Goal: Check status: Check status

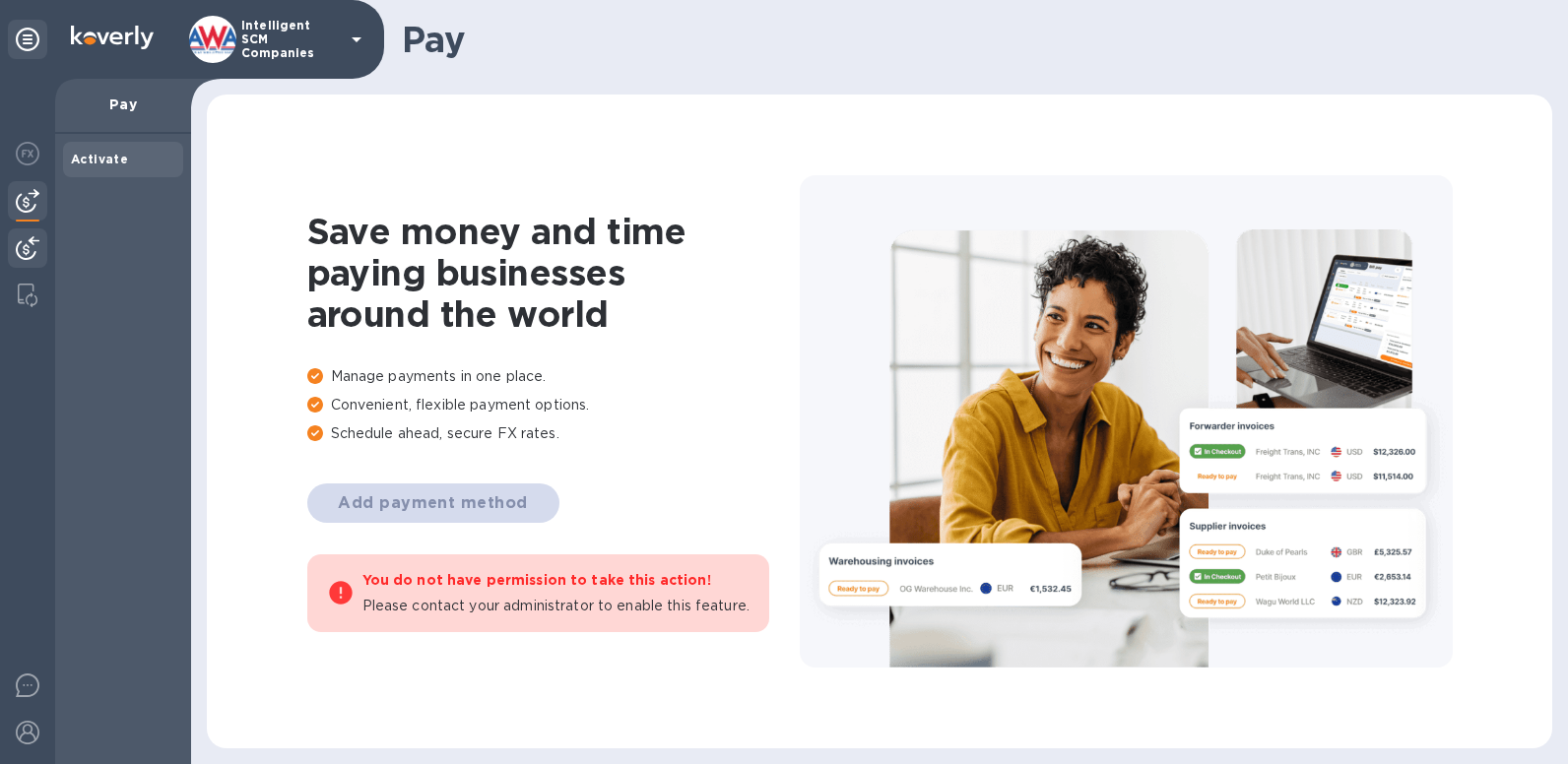
click at [27, 240] on img at bounding box center [28, 248] width 24 height 24
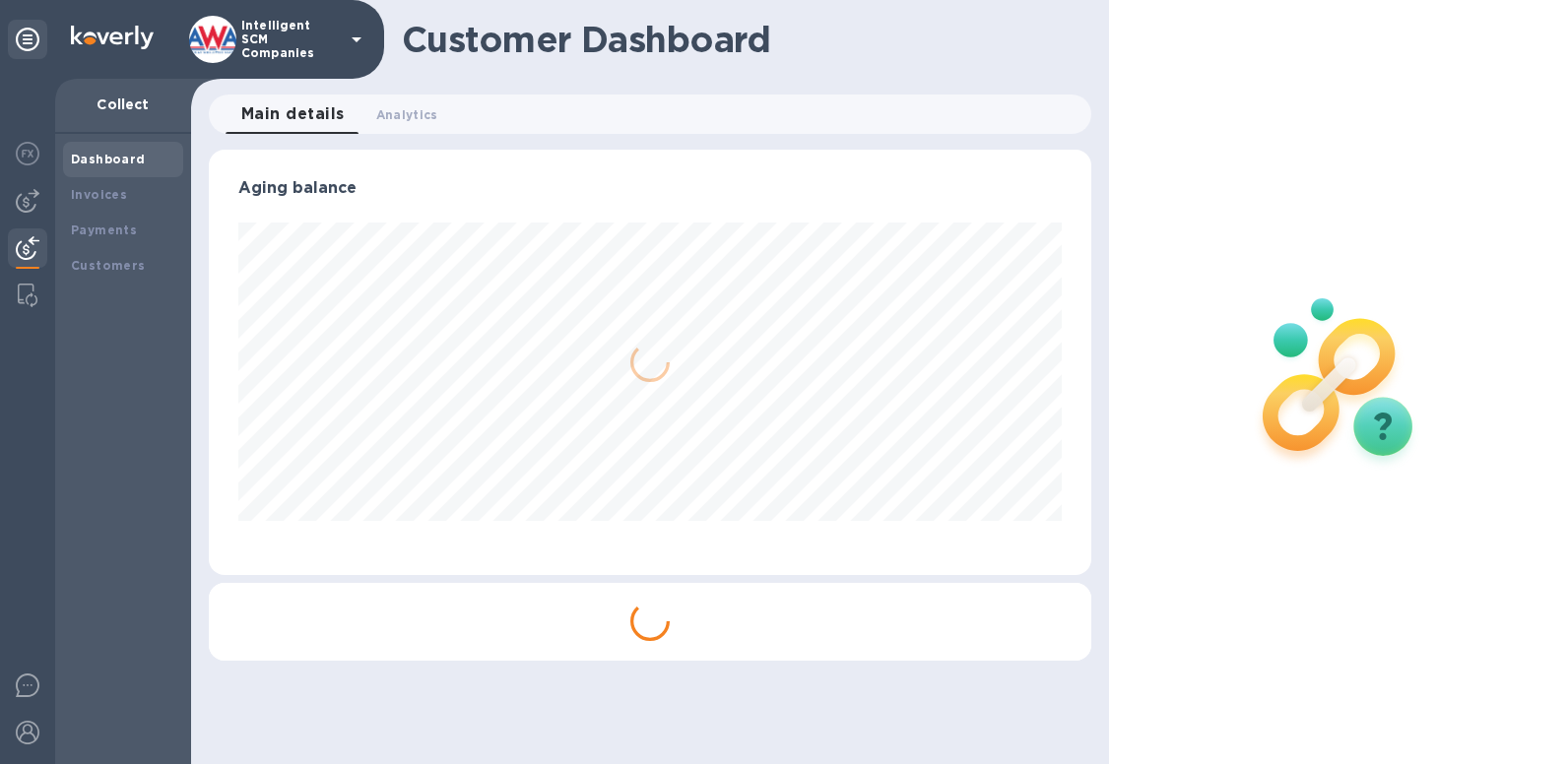
scroll to position [425, 883]
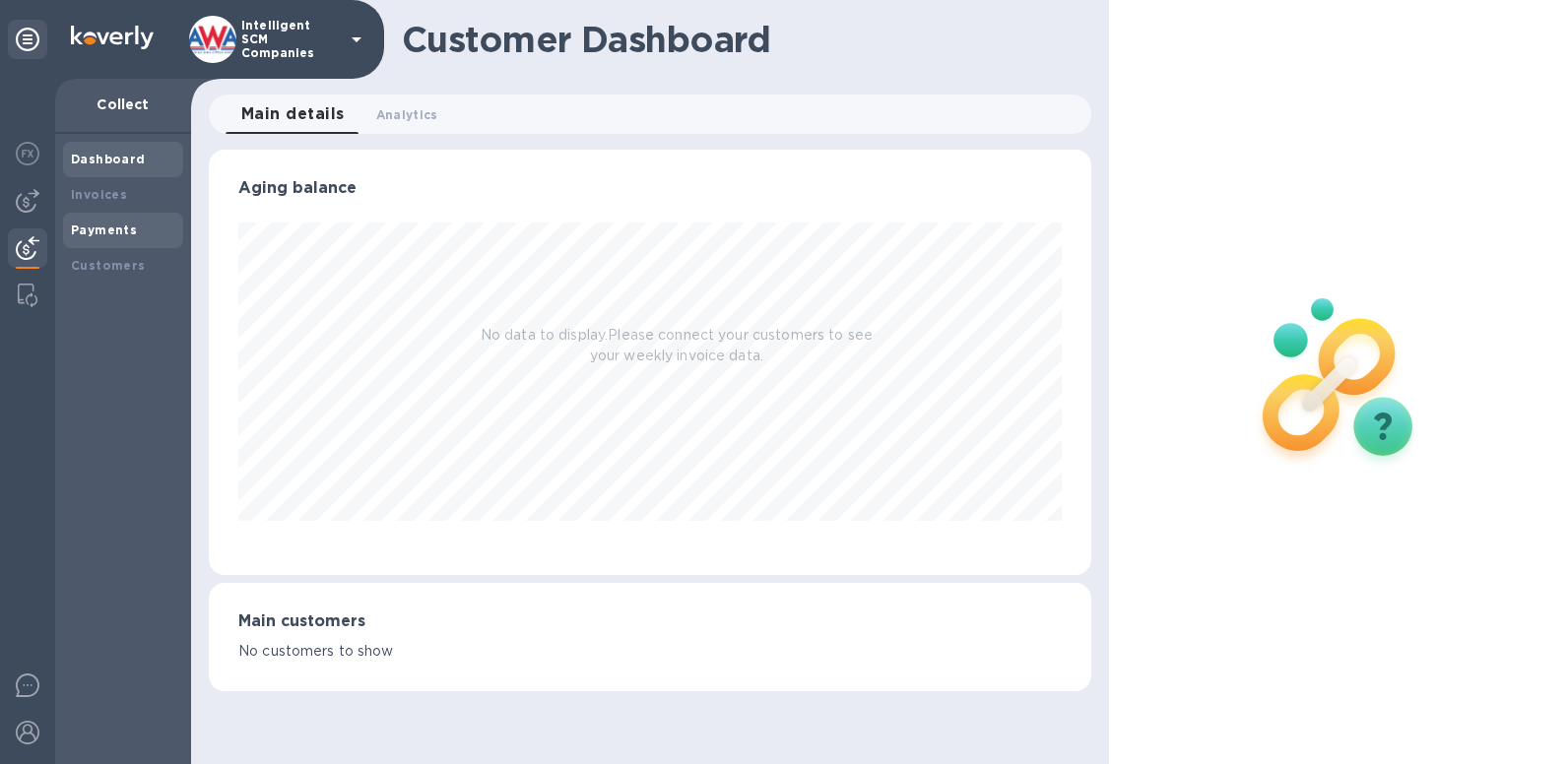
click at [92, 243] on div "Payments" at bounding box center [123, 231] width 120 height 35
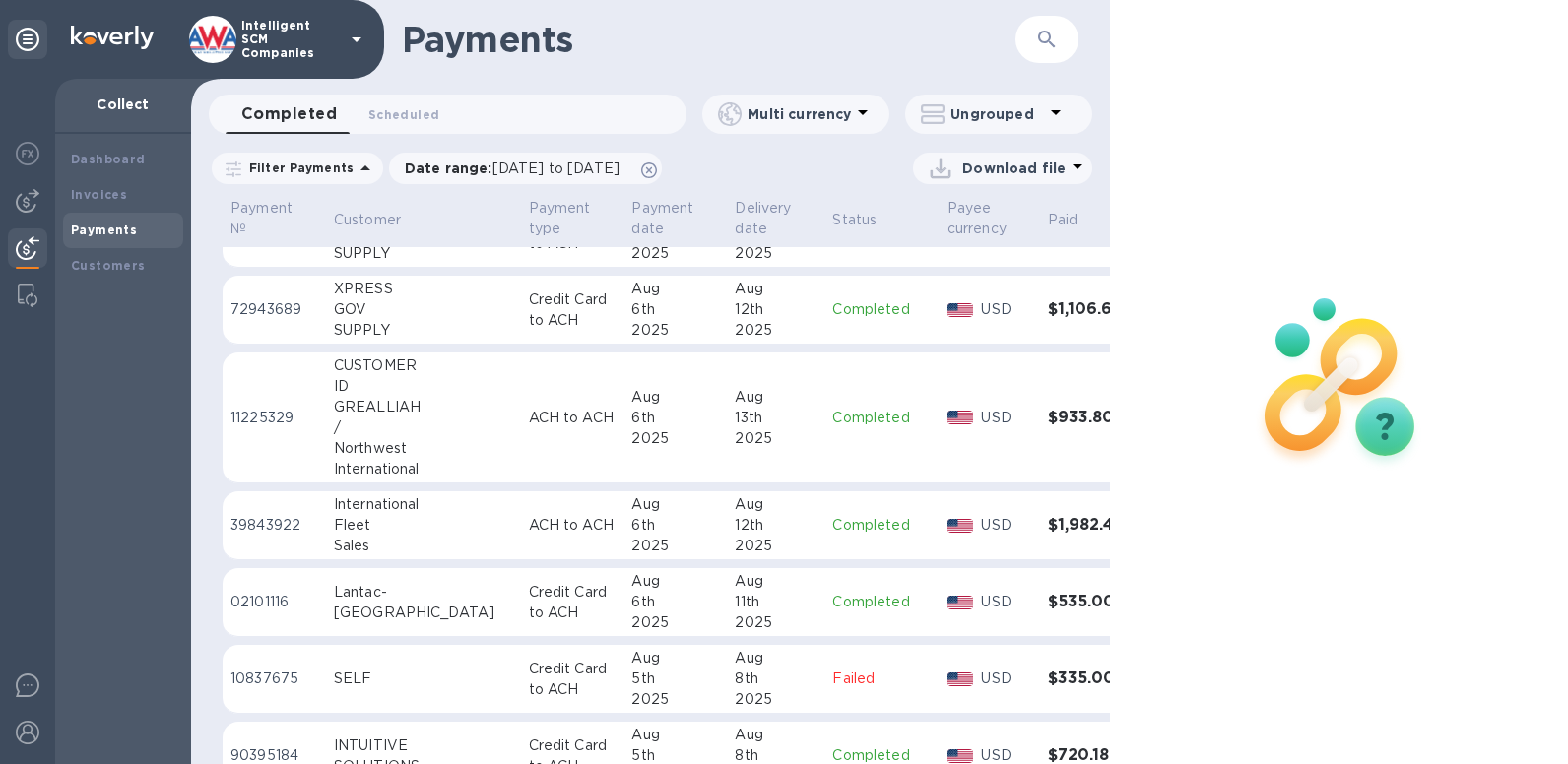
scroll to position [2910, 0]
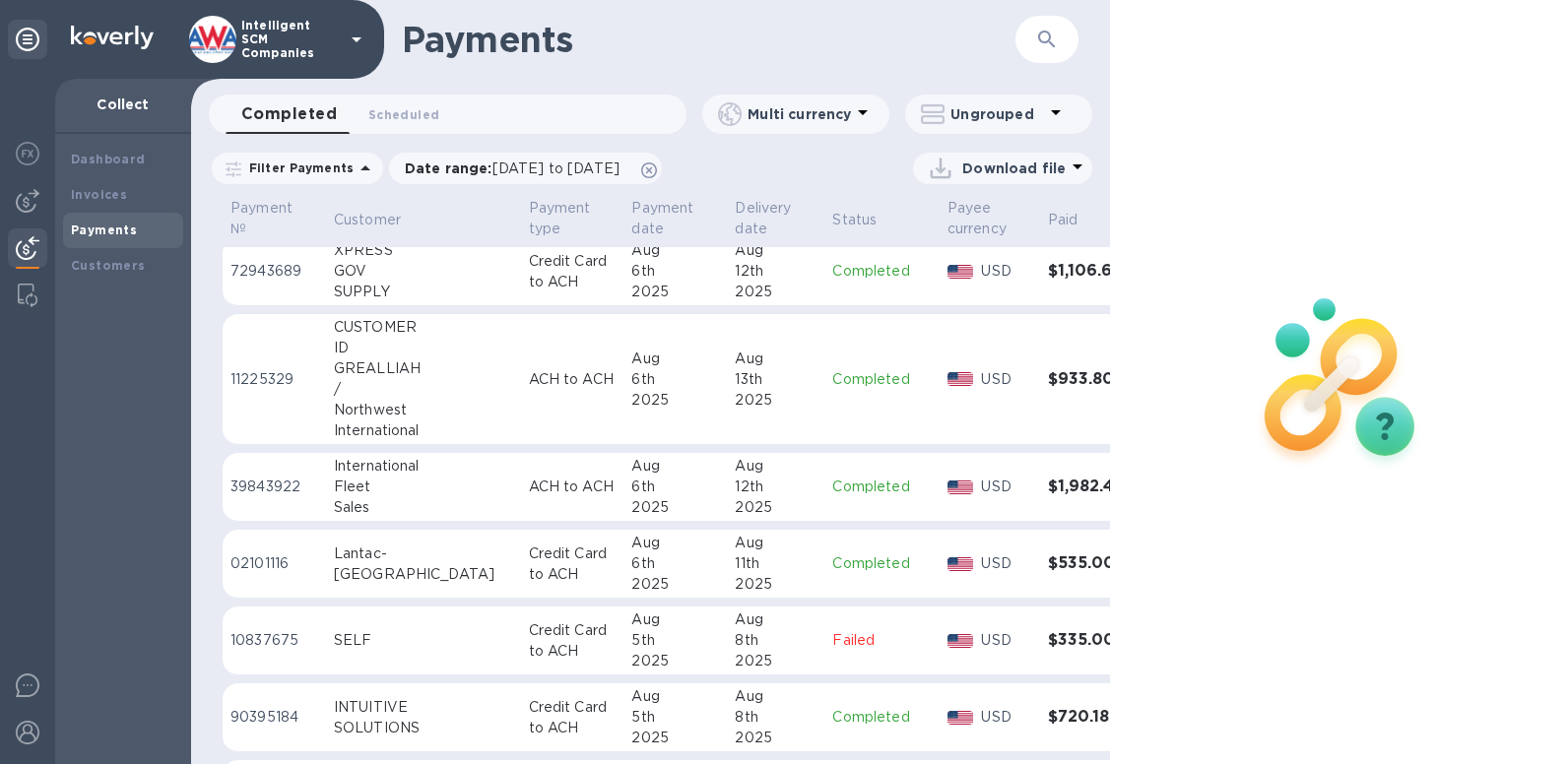
click at [1048, 631] on h3 "$335.00" at bounding box center [1093, 640] width 90 height 19
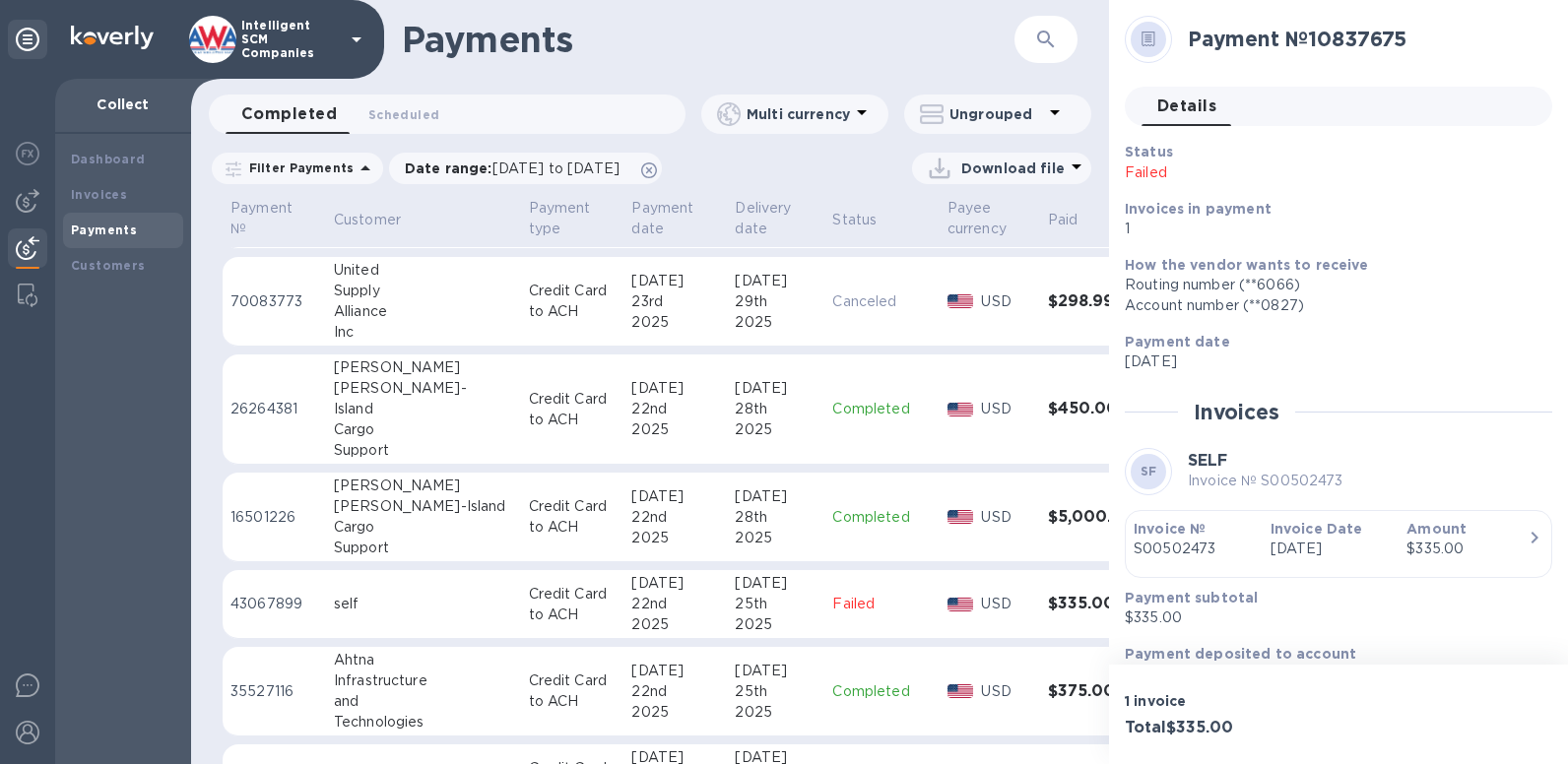
scroll to position [6178, 0]
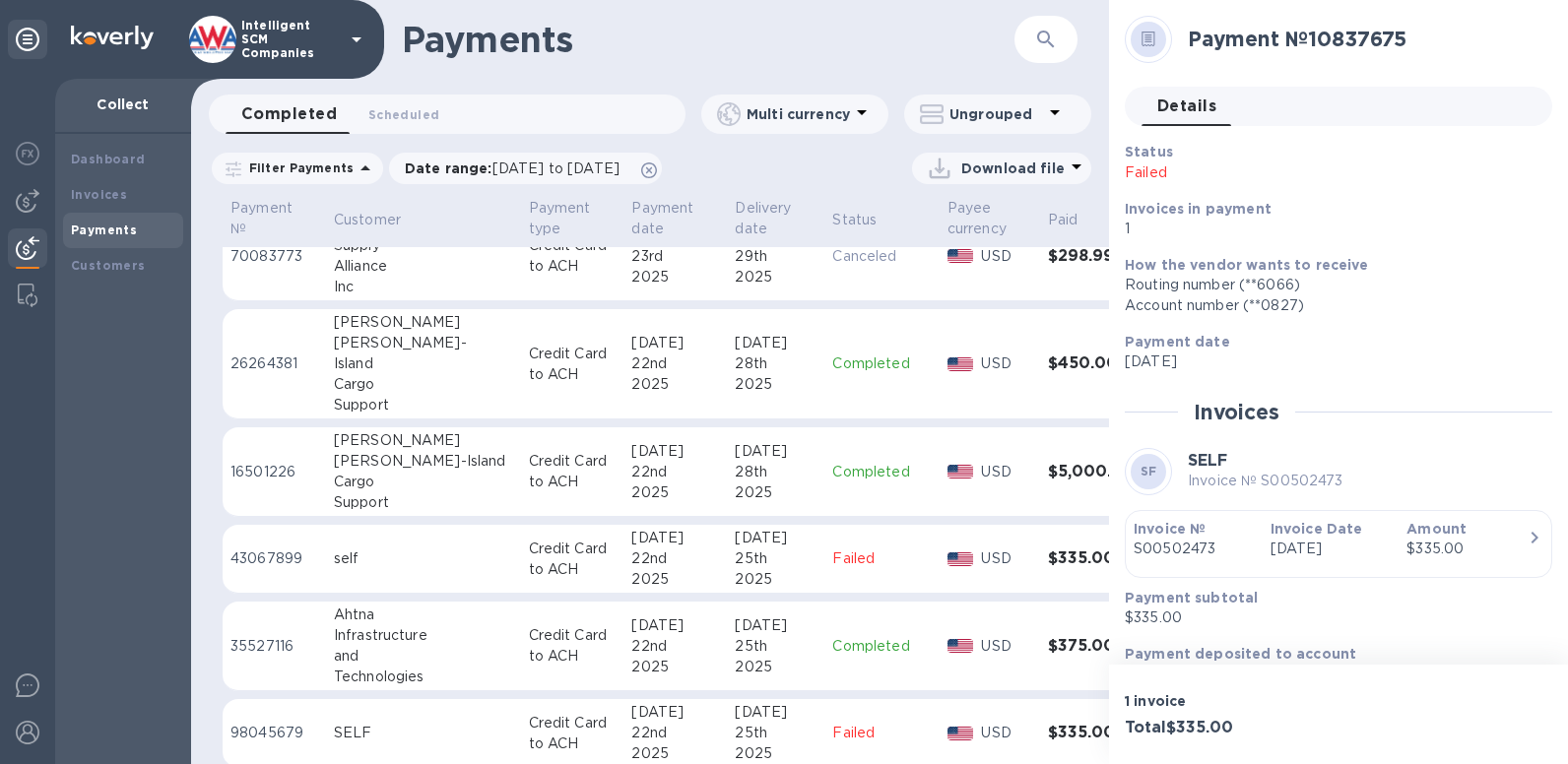
click at [1048, 549] on h3 "$335.00" at bounding box center [1093, 558] width 90 height 19
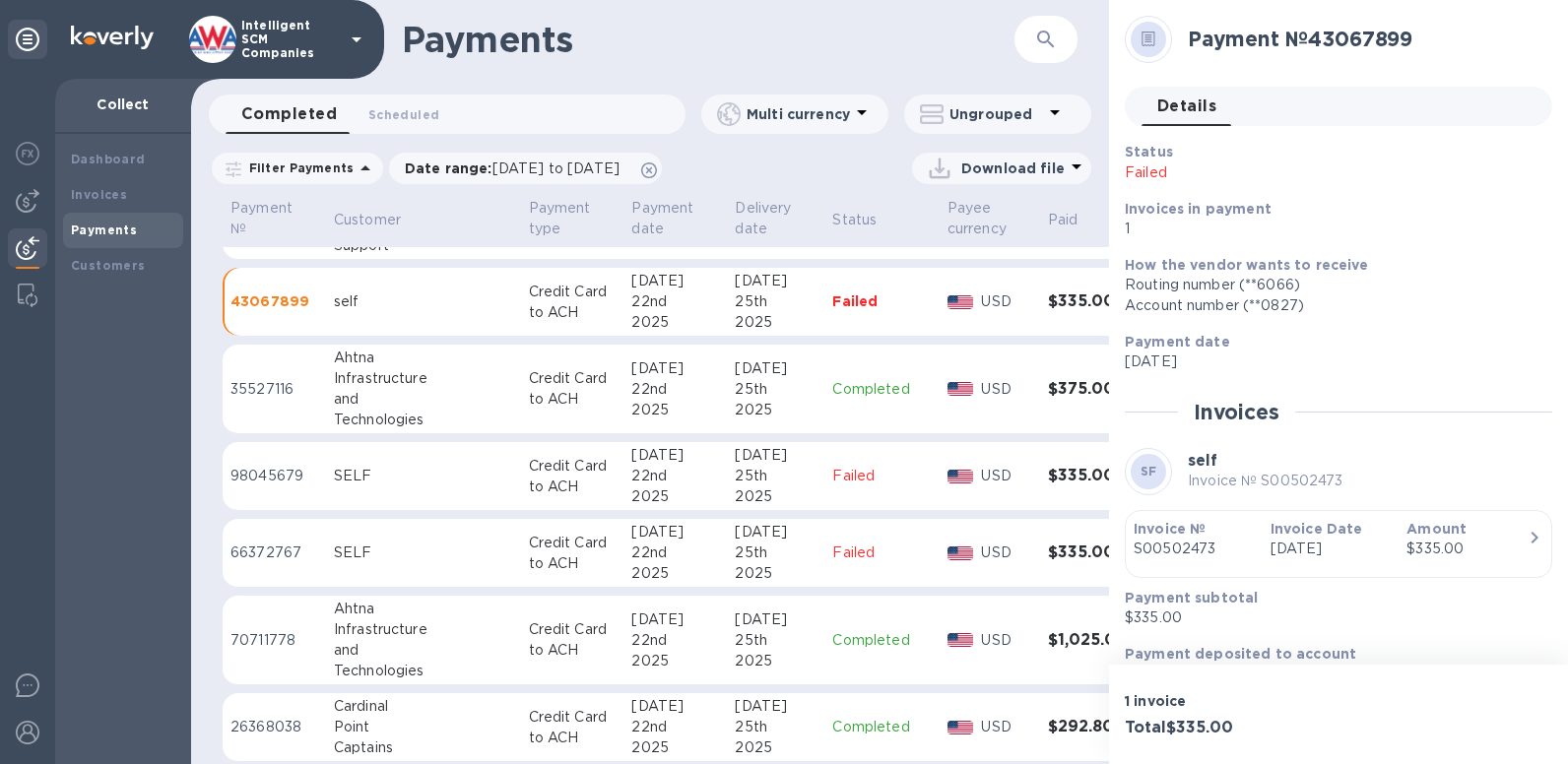
scroll to position [6599, 0]
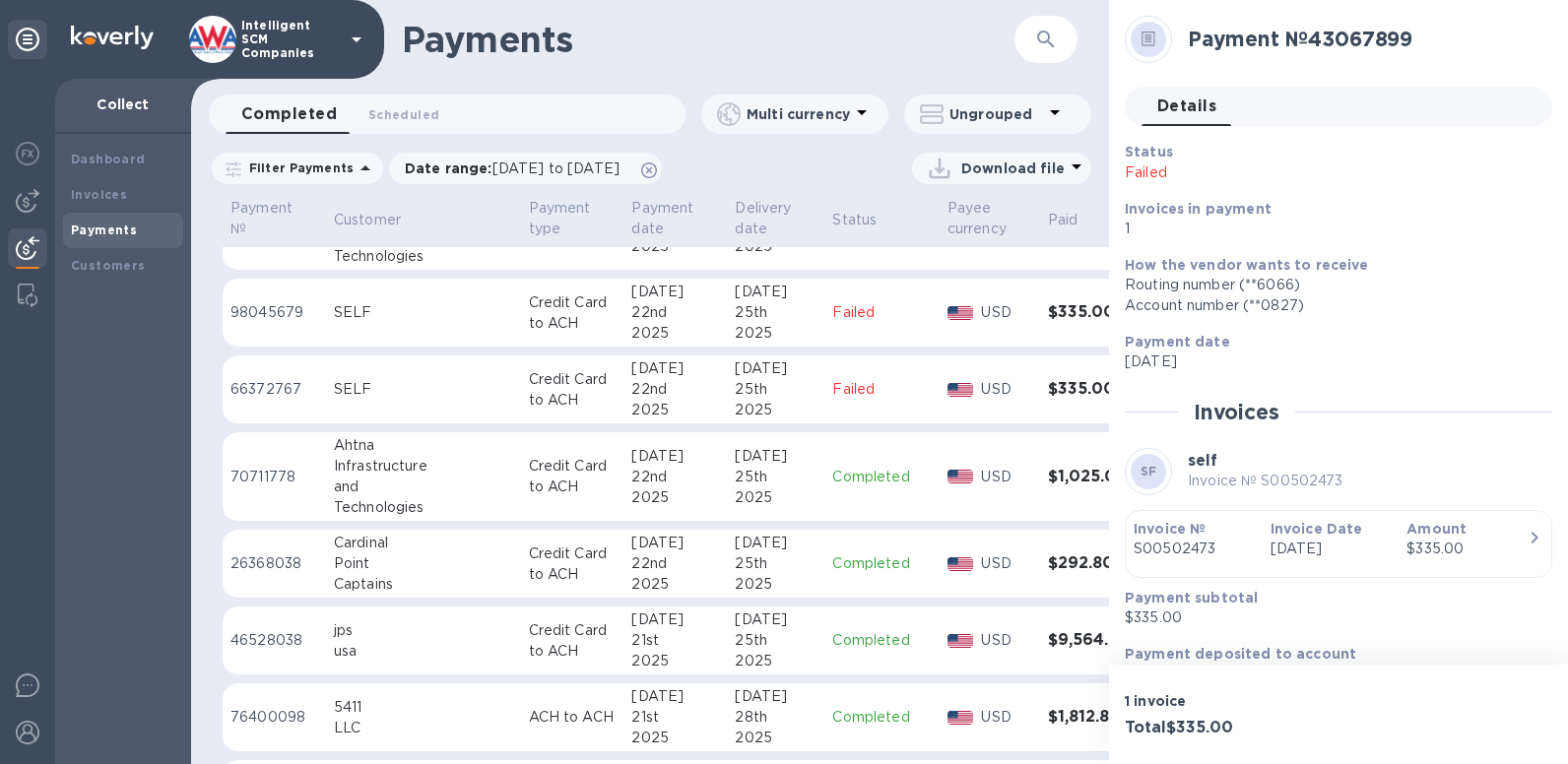
click at [1048, 380] on h3 "$335.00" at bounding box center [1093, 388] width 90 height 19
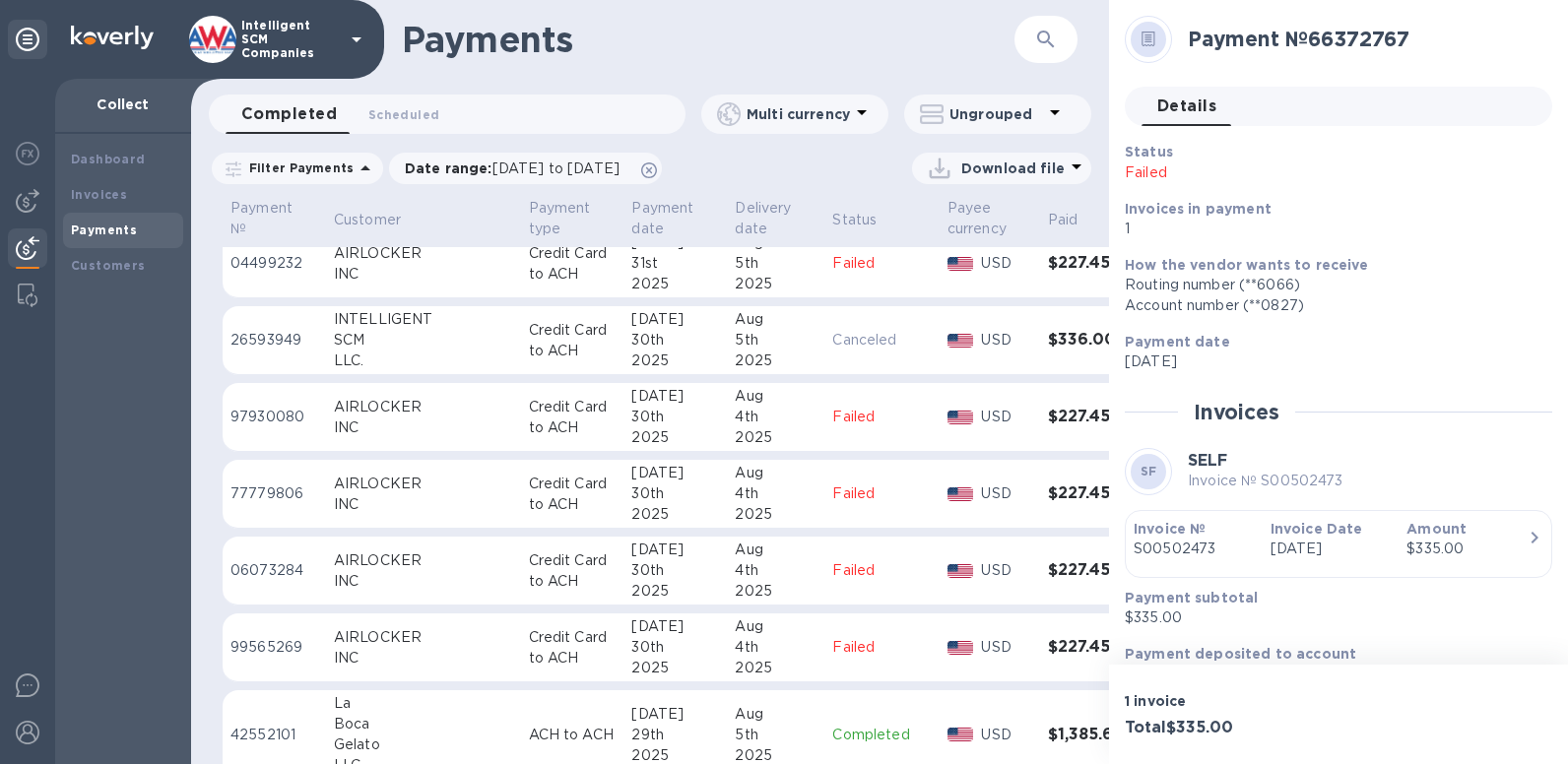
scroll to position [4379, 0]
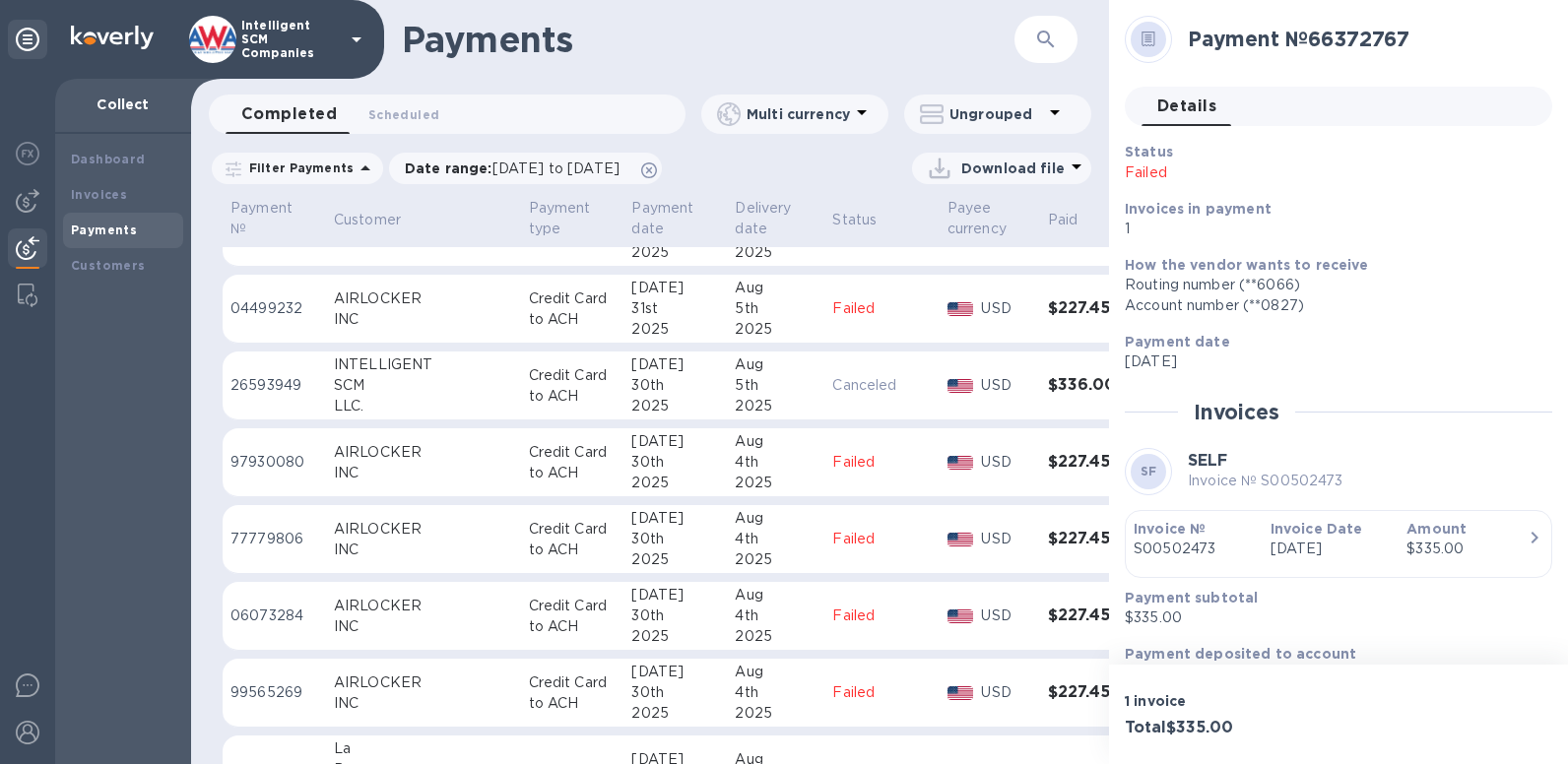
click at [1048, 376] on h3 "$336.00" at bounding box center [1093, 384] width 90 height 19
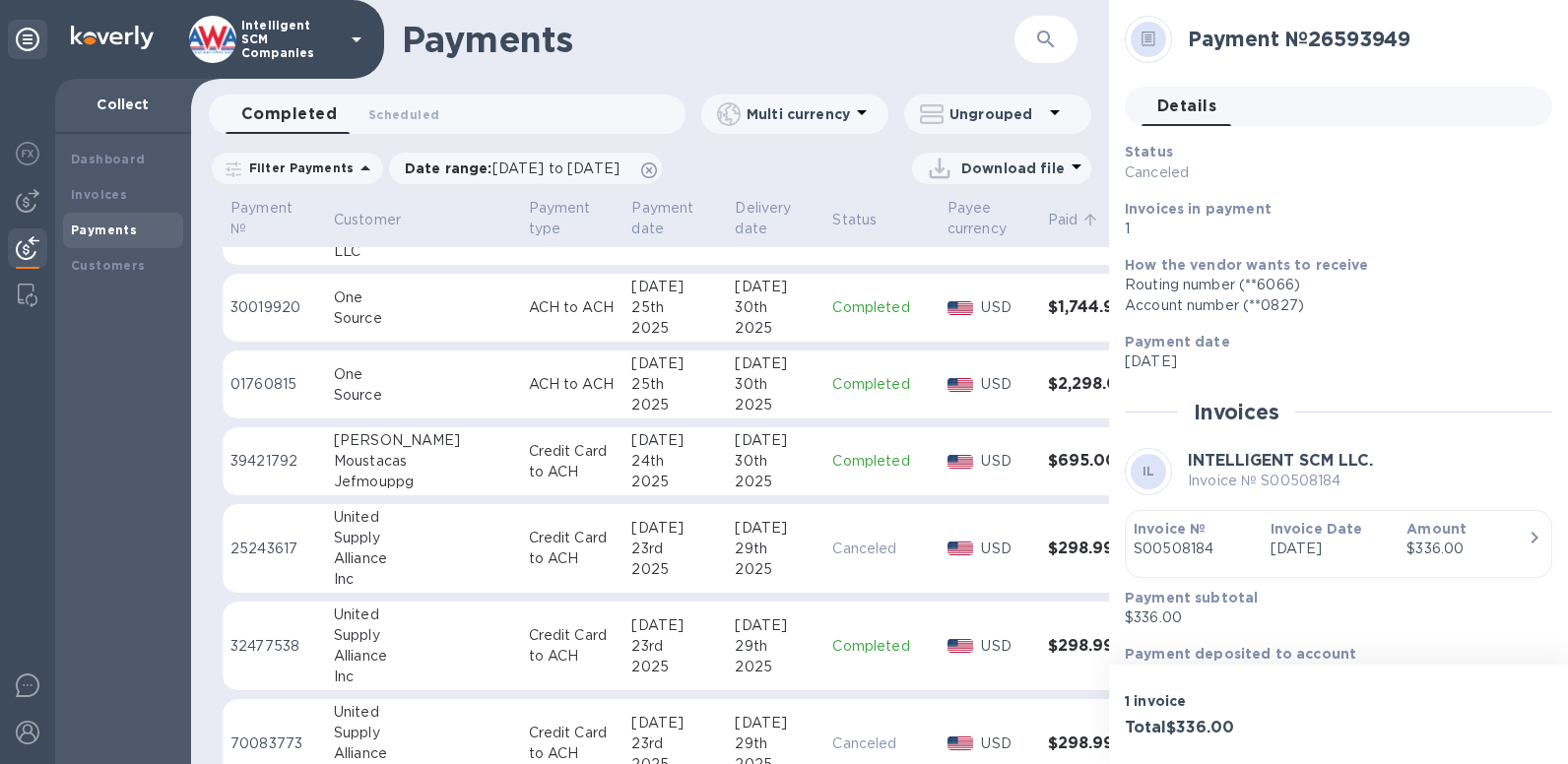
click at [1081, 220] on icon at bounding box center [1090, 220] width 18 height 18
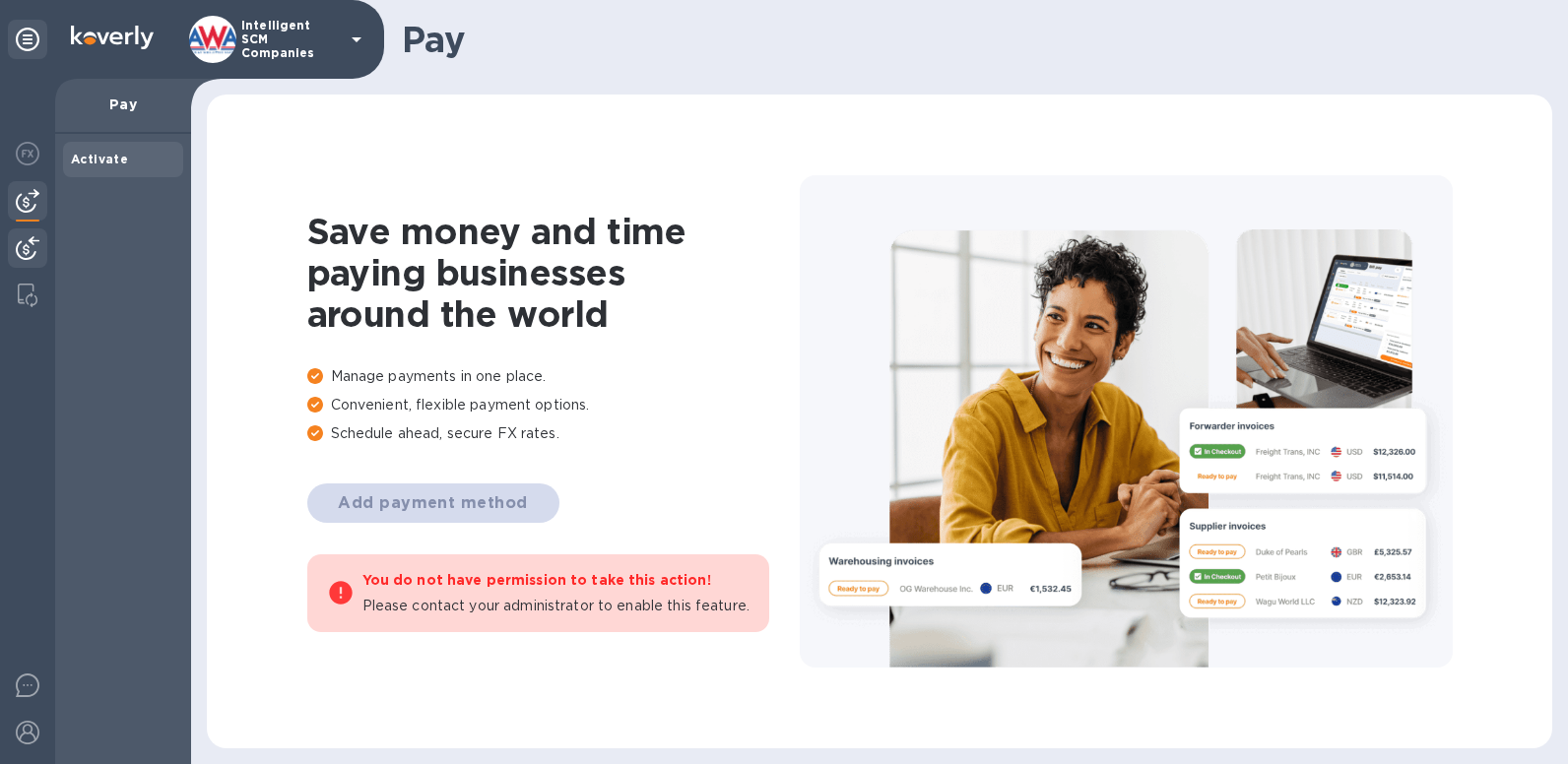
click at [24, 245] on img at bounding box center [28, 248] width 24 height 24
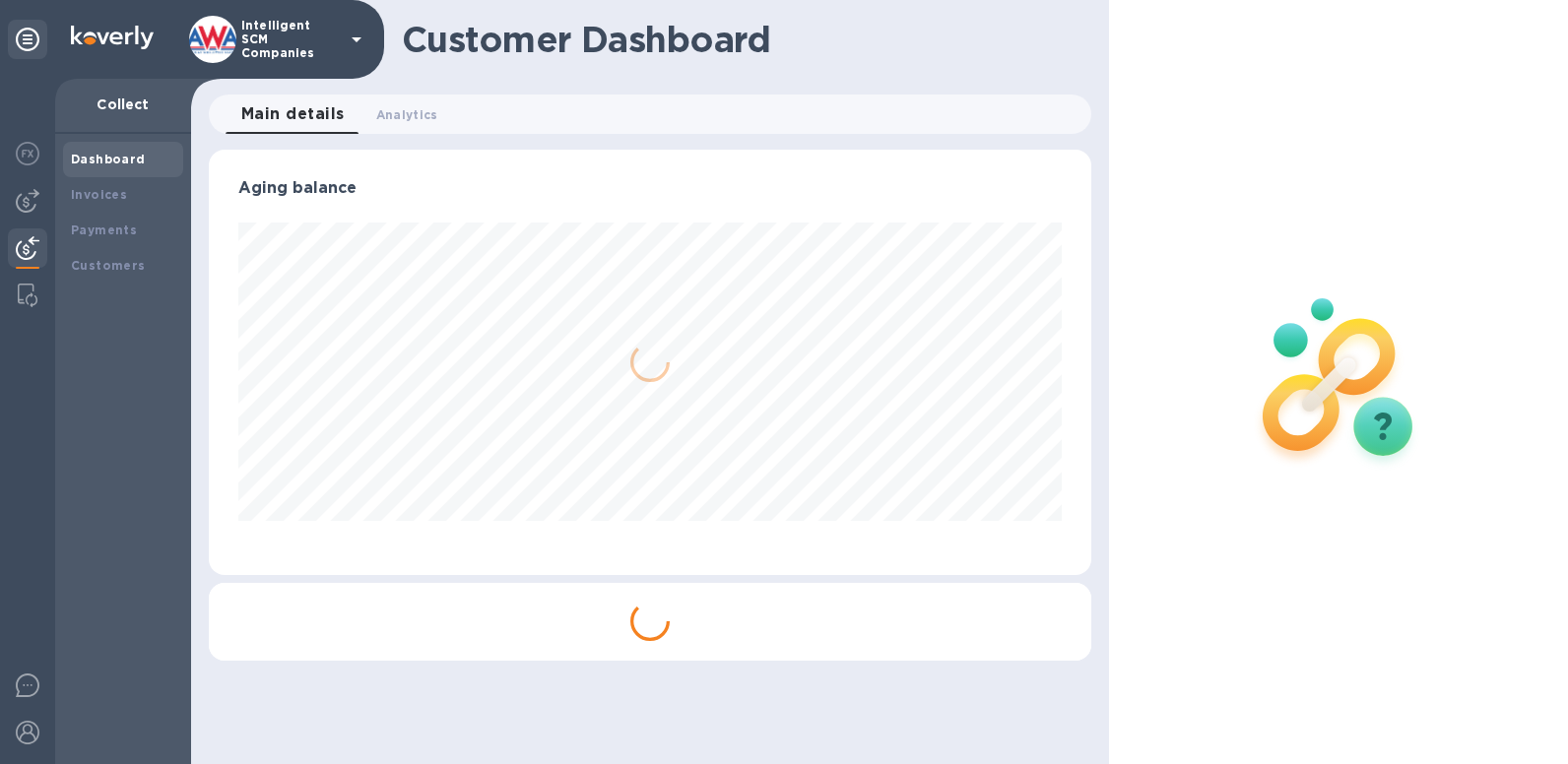
scroll to position [425, 883]
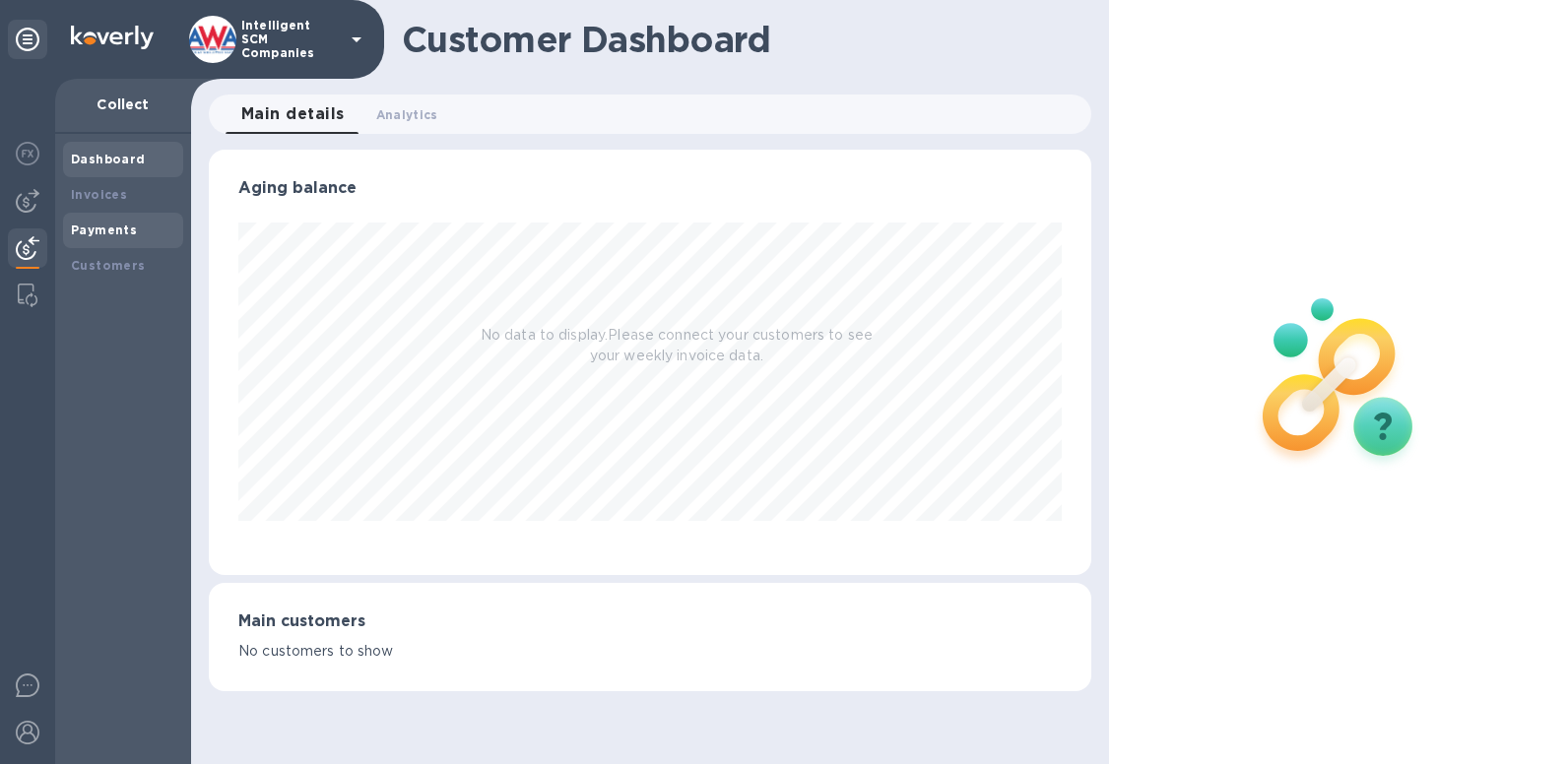
click at [120, 230] on b "Payments" at bounding box center [104, 230] width 66 height 15
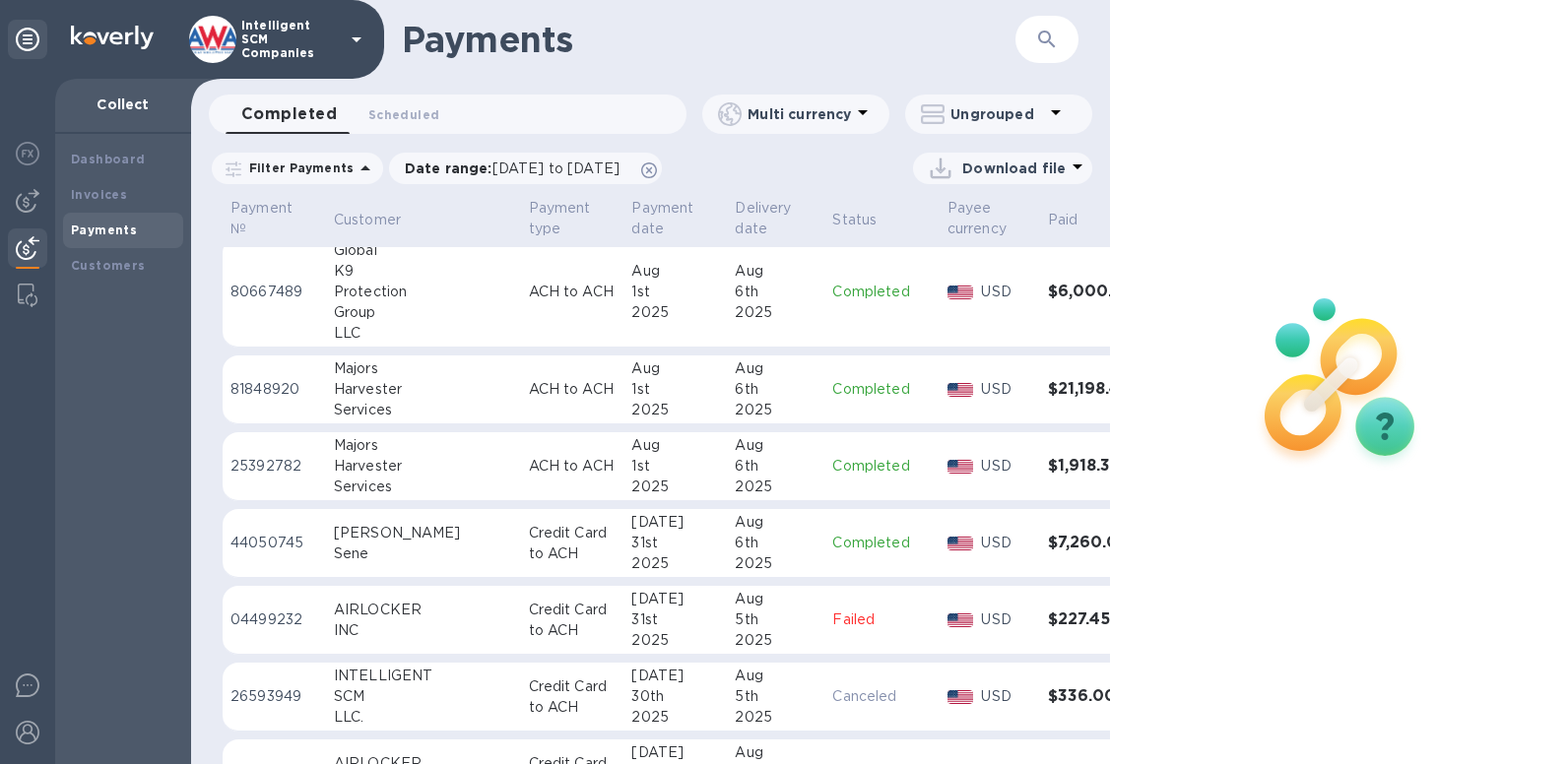
scroll to position [4232, 0]
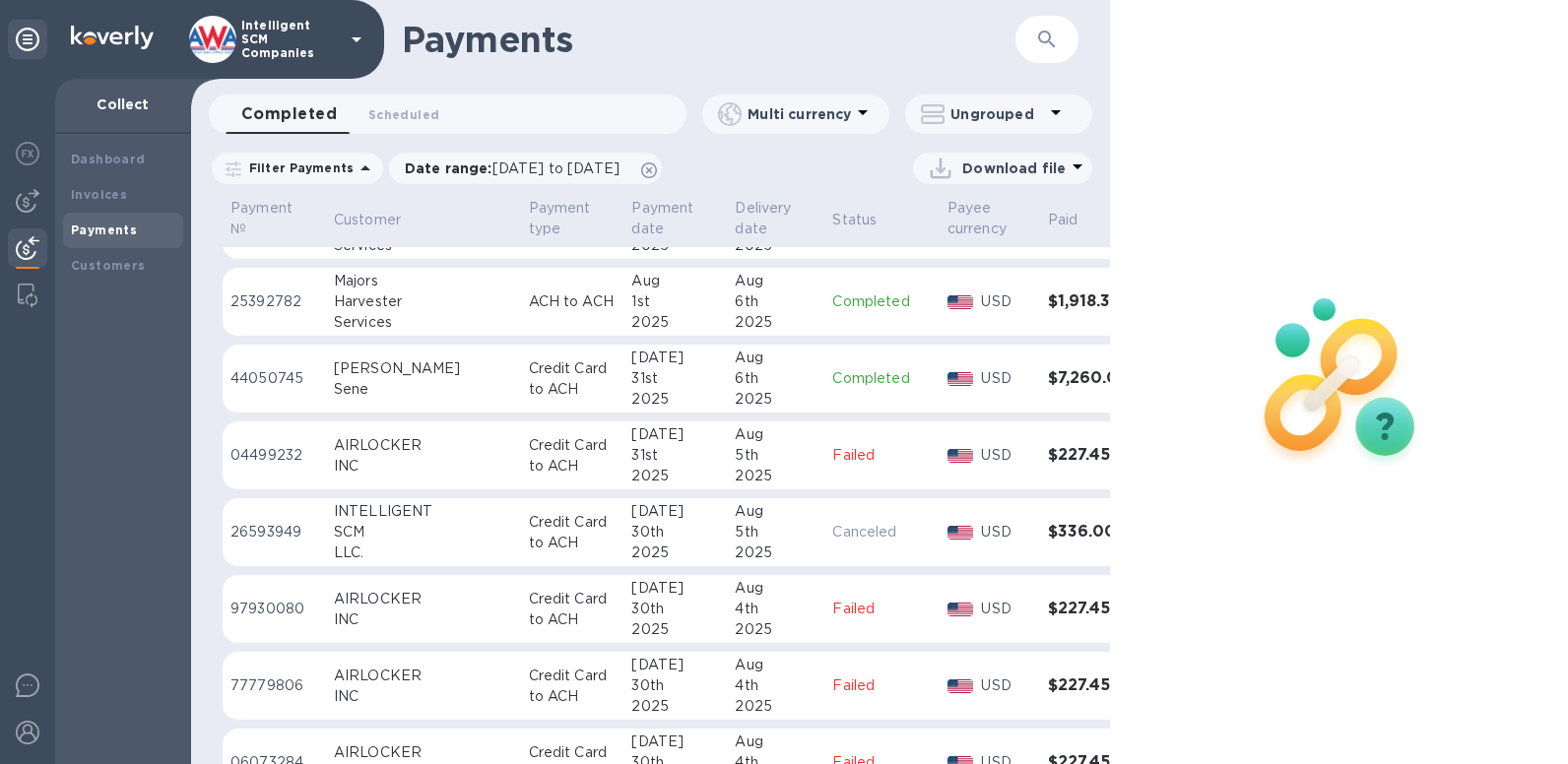
click at [1048, 522] on h3 "$336.00" at bounding box center [1093, 531] width 90 height 19
